Goal: Transaction & Acquisition: Purchase product/service

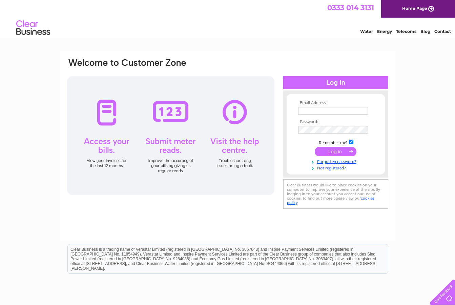
type input "lynn@abbeyforth.co.uk"
click at [339, 151] on input "submit" at bounding box center [336, 151] width 42 height 9
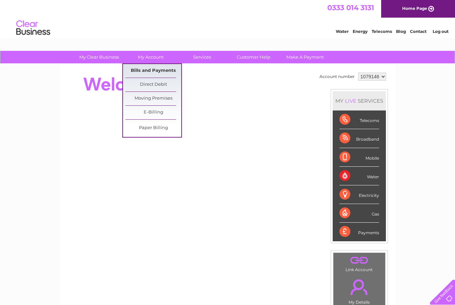
click at [149, 65] on link "Bills and Payments" at bounding box center [153, 71] width 56 height 14
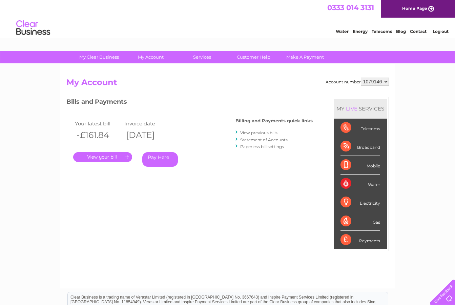
click at [371, 82] on select "1079146 1079153 1079154" at bounding box center [375, 82] width 28 height 8
select select "1079154"
click at [361, 78] on select "1079146 1079153 1079154" at bounding box center [375, 82] width 28 height 8
click at [267, 131] on link "View previous bills" at bounding box center [258, 132] width 37 height 5
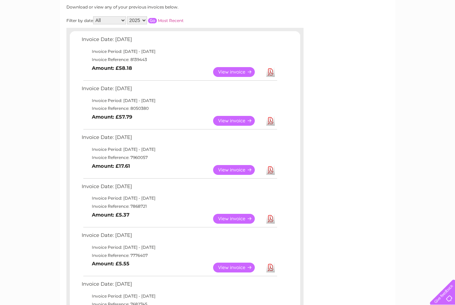
scroll to position [102, 0]
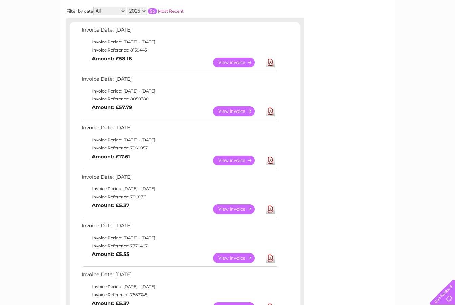
click at [269, 209] on link "Download" at bounding box center [270, 209] width 8 height 10
click at [281, 87] on div "Invoice Date: 02 October 2025 Invoice Period: 1 October 2025 - 31 October 2025 …" at bounding box center [185, 268] width 230 height 486
click at [242, 85] on td "Invoice Date: 02 September 2025" at bounding box center [179, 81] width 198 height 13
click at [267, 62] on link "Download" at bounding box center [270, 63] width 8 height 10
click at [403, 124] on div "My Clear Business Login Details My Details My Preferences Link Account My Accou…" at bounding box center [227, 305] width 455 height 713
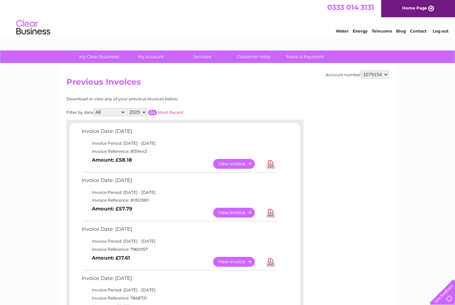
scroll to position [0, 0]
click at [436, 31] on link "Log out" at bounding box center [441, 31] width 16 height 5
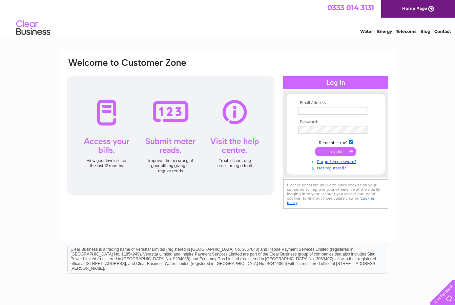
type input "[PERSON_NAME][EMAIL_ADDRESS][DOMAIN_NAME]"
click at [344, 150] on input "submit" at bounding box center [336, 151] width 42 height 9
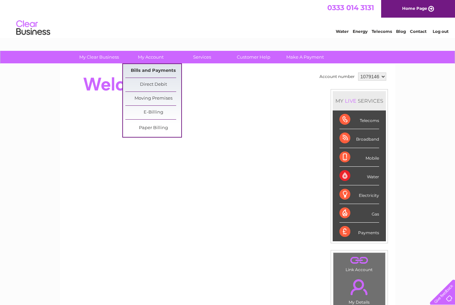
click at [141, 71] on link "Bills and Payments" at bounding box center [153, 71] width 56 height 14
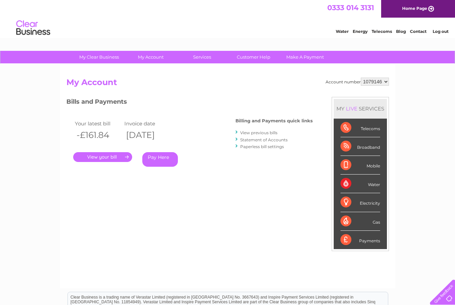
click at [384, 84] on select "1079146 1079153 1079154" at bounding box center [375, 82] width 28 height 8
select select "1079154"
click at [361, 78] on select "1079146 1079153 1079154" at bounding box center [375, 82] width 28 height 8
click at [261, 135] on link "View previous bills" at bounding box center [258, 132] width 37 height 5
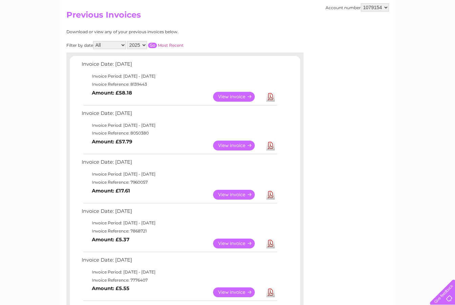
scroll to position [68, 0]
click at [246, 142] on link "View" at bounding box center [238, 145] width 50 height 10
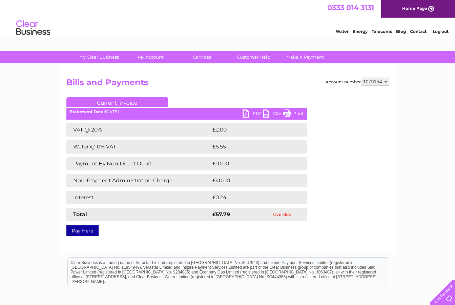
click at [82, 233] on link "Pay Here" at bounding box center [82, 230] width 32 height 11
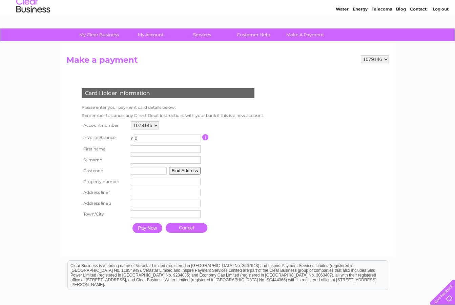
scroll to position [34, 0]
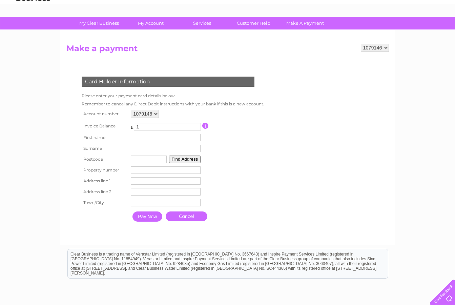
click at [196, 127] on input "-1" at bounding box center [167, 126] width 67 height 7
type input "0"
click at [196, 126] on input "0" at bounding box center [167, 126] width 67 height 7
click at [158, 116] on select "1079146 1079153 1079154" at bounding box center [145, 114] width 28 height 8
select select "1079154"
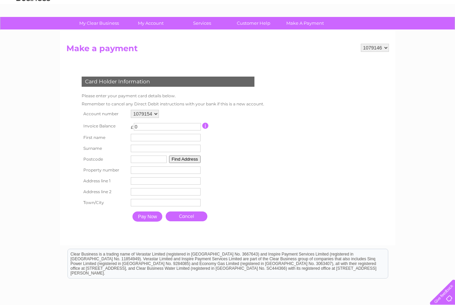
click at [131, 110] on select "1079146 1079153 1079154" at bounding box center [145, 114] width 28 height 8
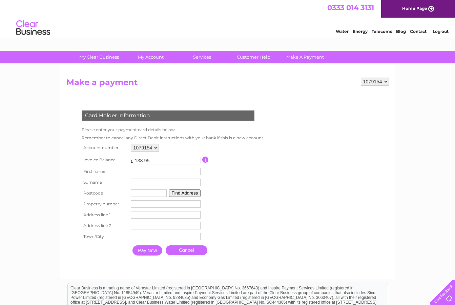
click at [155, 161] on input "138.95" at bounding box center [167, 160] width 67 height 7
type input "115.97"
click at [198, 254] on link "Cancel" at bounding box center [187, 251] width 42 height 10
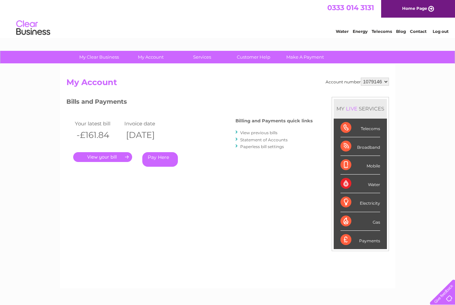
click at [439, 35] on li "Log out" at bounding box center [441, 31] width 20 height 8
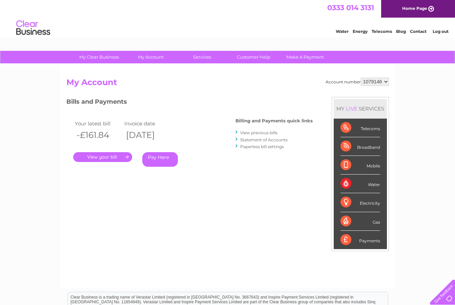
click at [443, 32] on link "Log out" at bounding box center [441, 31] width 16 height 5
